Goal: Information Seeking & Learning: Learn about a topic

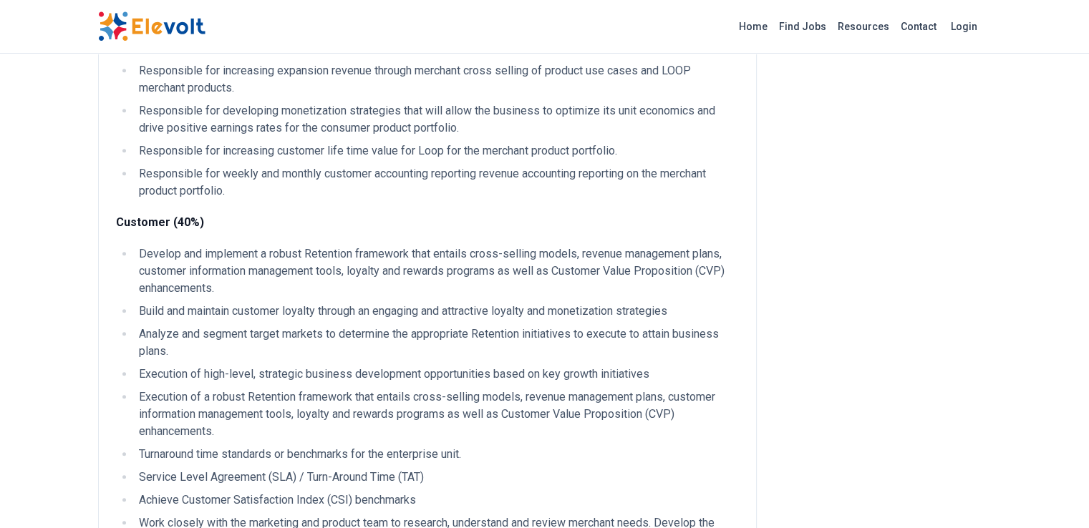
scroll to position [716, 0]
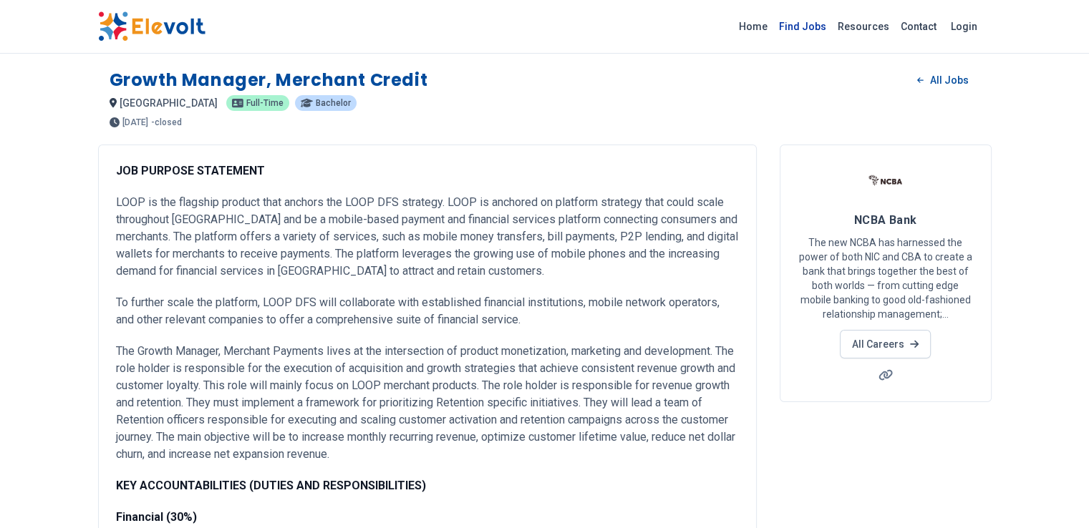
click at [832, 29] on link "Find Jobs" at bounding box center [802, 26] width 59 height 23
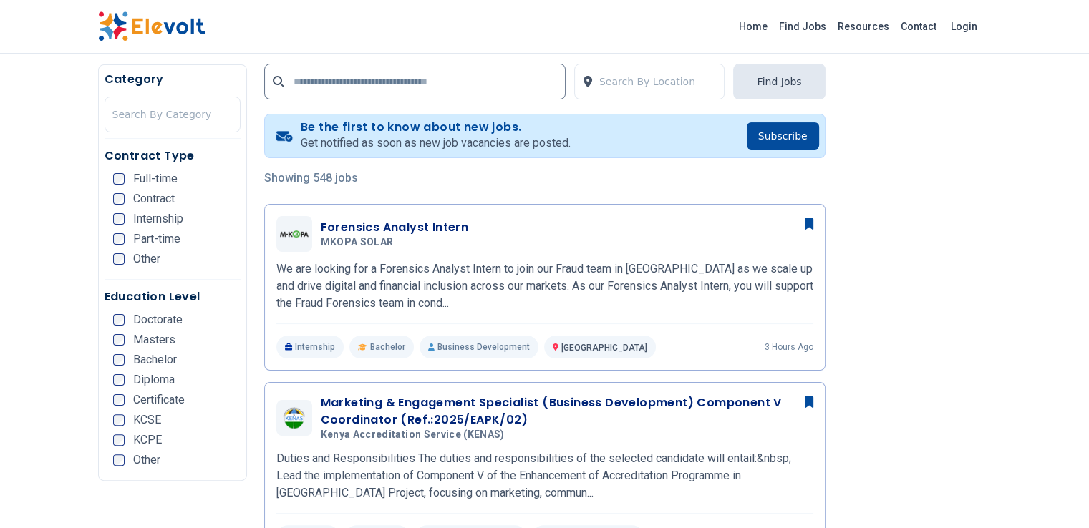
scroll to position [358, 0]
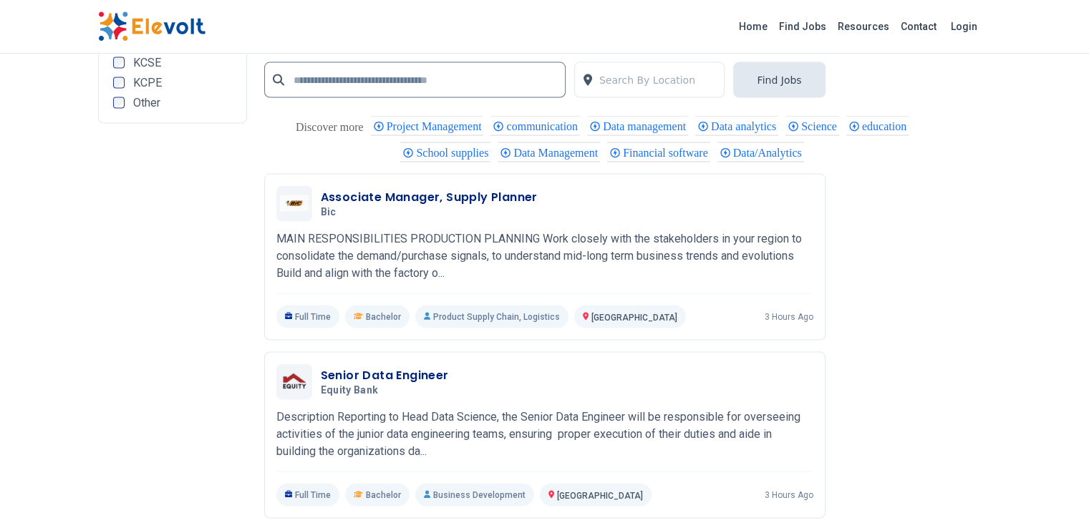
scroll to position [2864, 0]
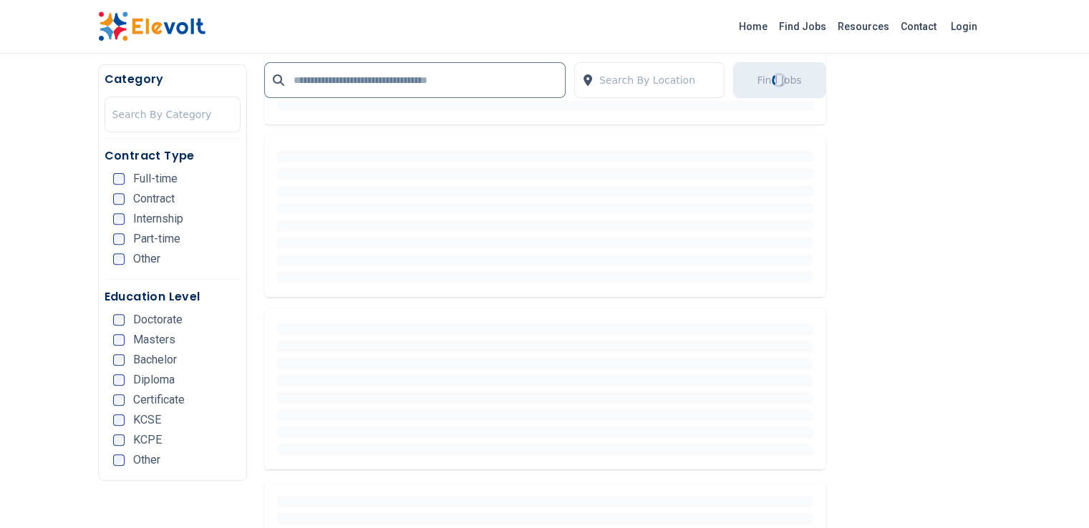
scroll to position [215, 0]
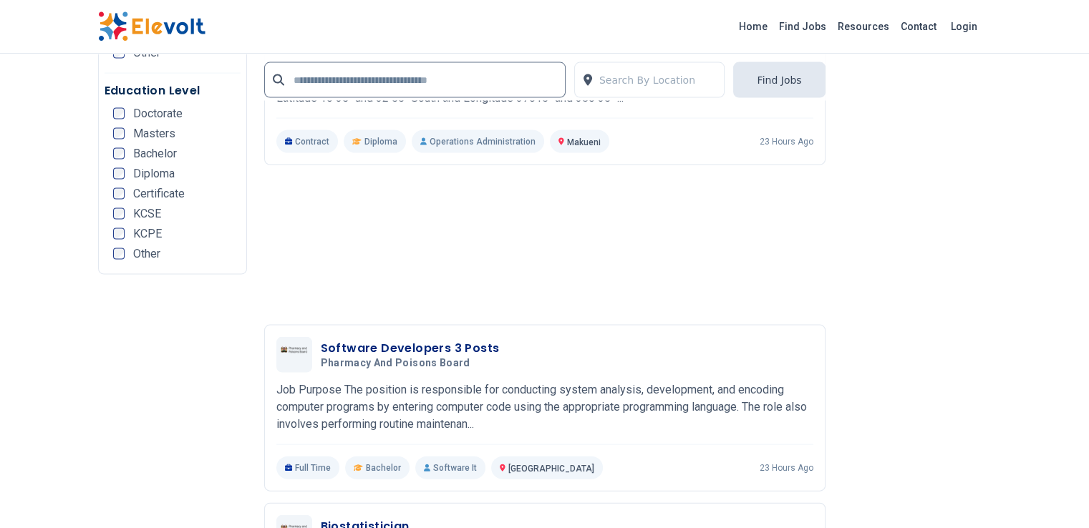
scroll to position [3079, 0]
